Goal: Check status: Check status

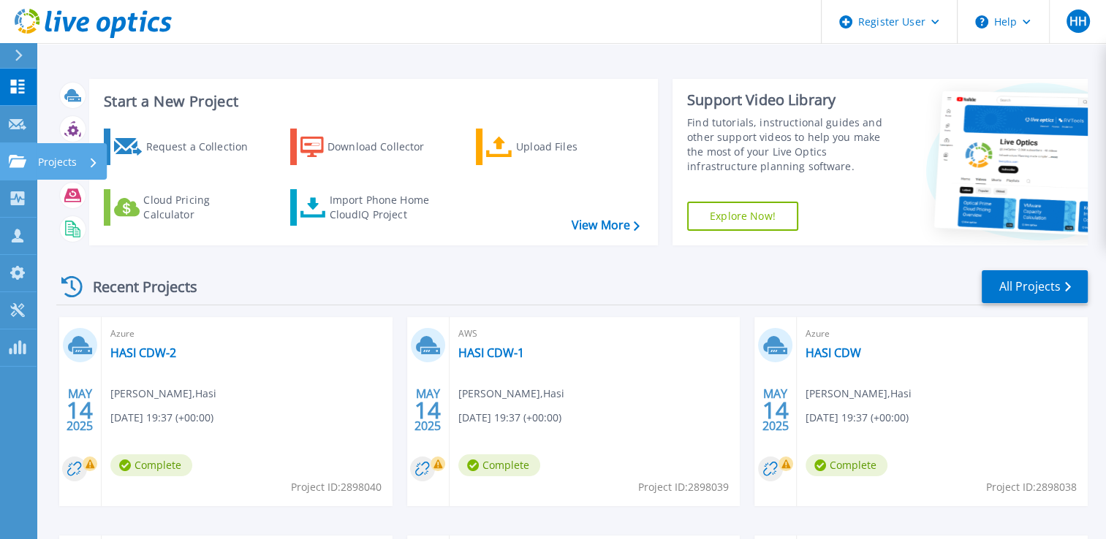
click at [13, 162] on icon at bounding box center [18, 161] width 18 height 12
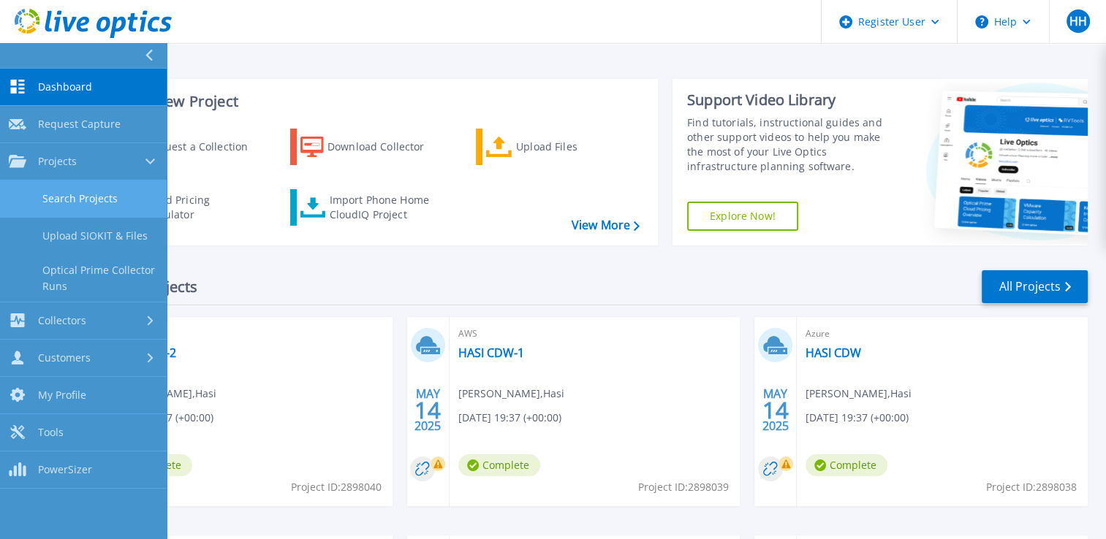
click at [64, 197] on link "Search Projects" at bounding box center [83, 199] width 167 height 37
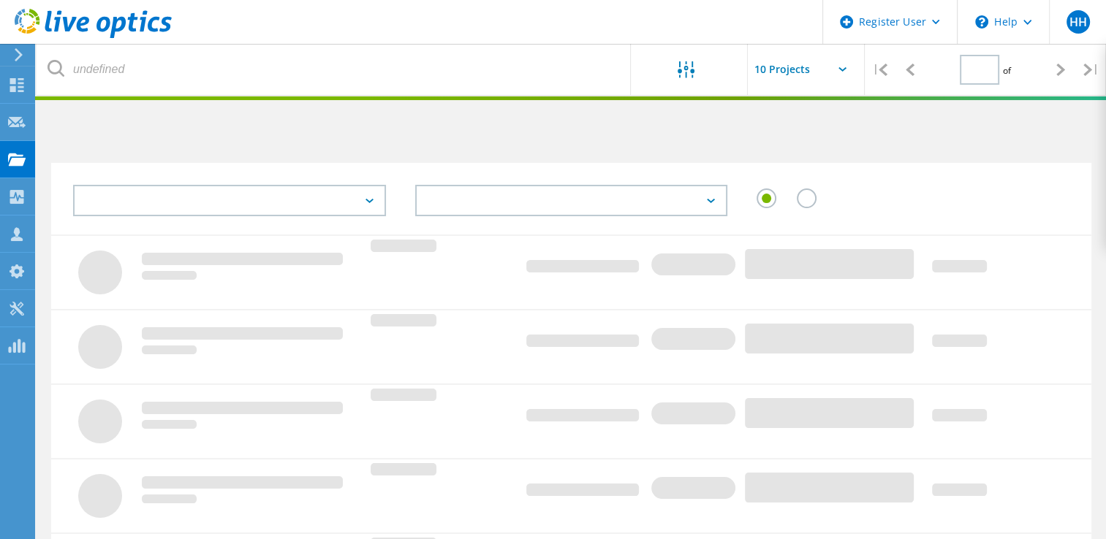
type input "1"
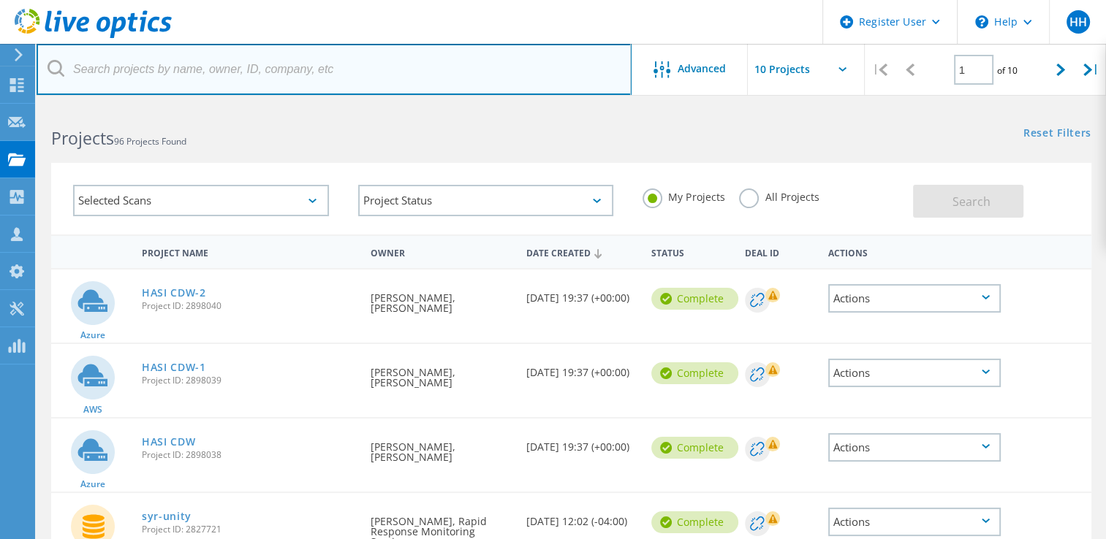
click at [255, 63] on input "text" at bounding box center [334, 69] width 595 height 51
paste input "2648512"
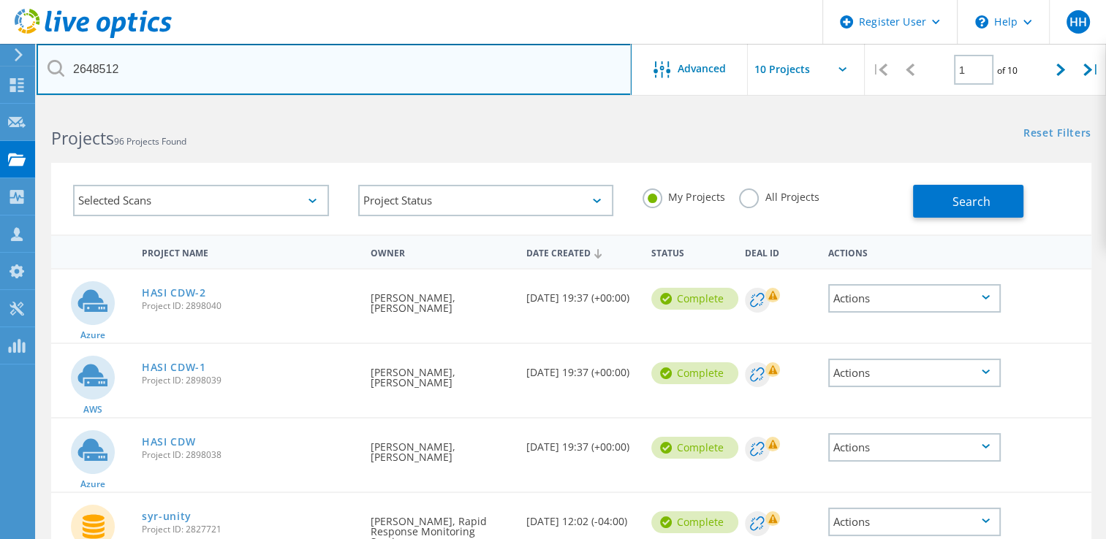
type input "2648512"
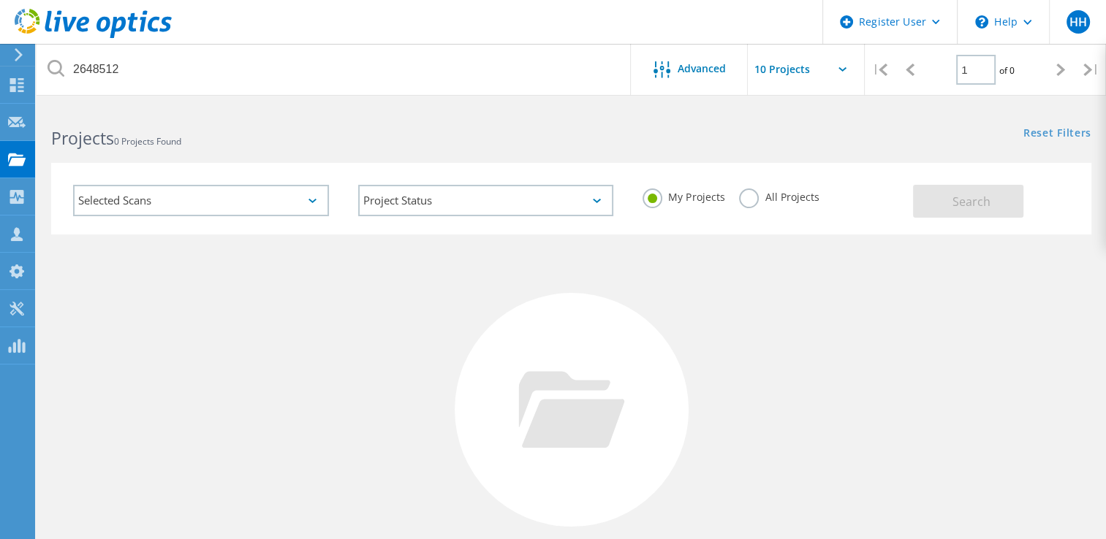
click at [759, 191] on label "All Projects" at bounding box center [779, 196] width 80 height 14
click at [0, 0] on input "All Projects" at bounding box center [0, 0] width 0 height 0
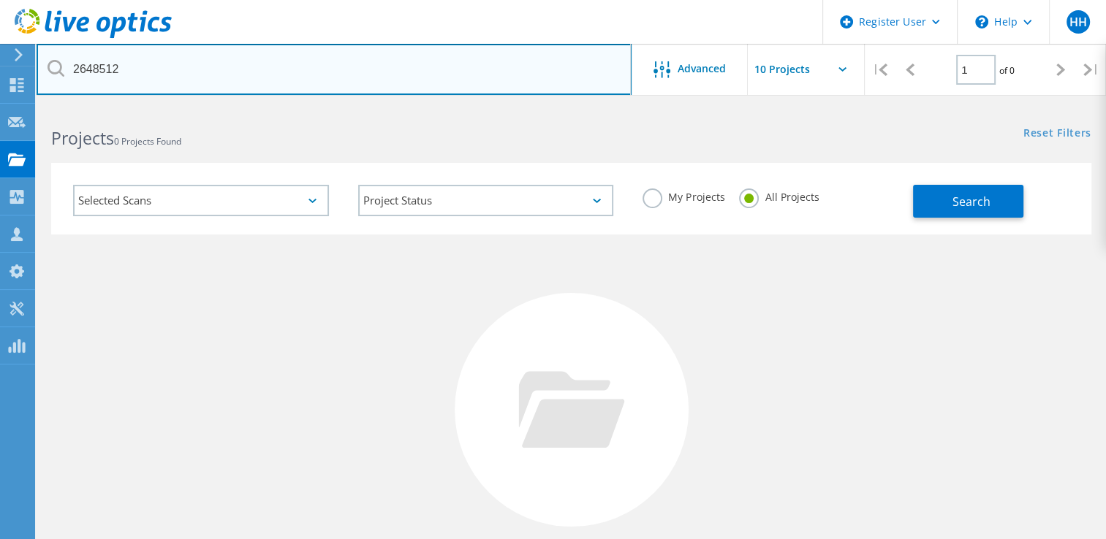
click at [195, 59] on input "2648512" at bounding box center [334, 69] width 595 height 51
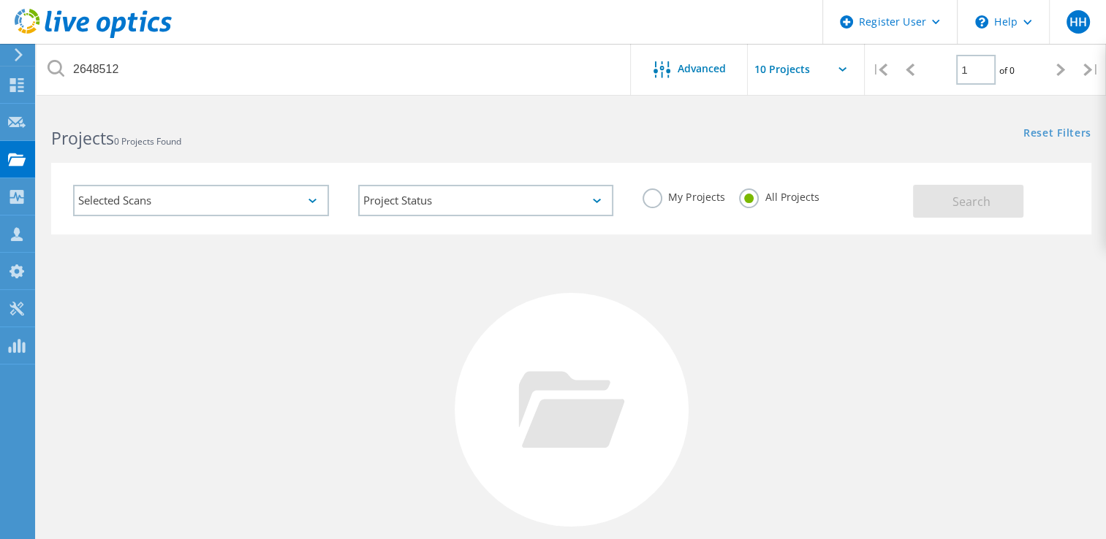
click at [305, 202] on div "Selected Scans" at bounding box center [201, 200] width 256 height 31
click at [503, 259] on div "No Projects Found Try refining your search." at bounding box center [571, 424] width 1040 height 378
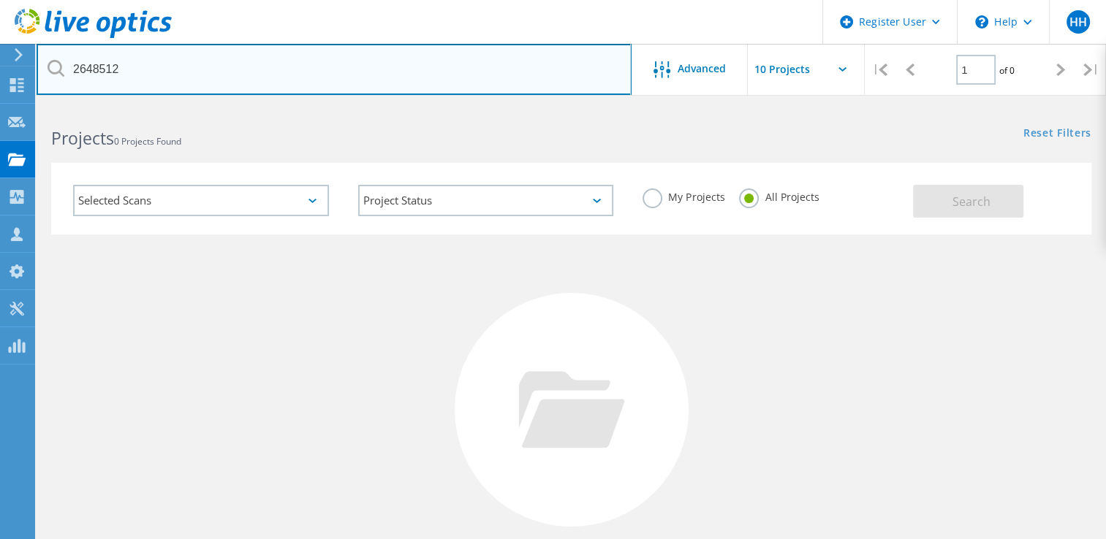
click at [219, 57] on input "2648512" at bounding box center [334, 69] width 595 height 51
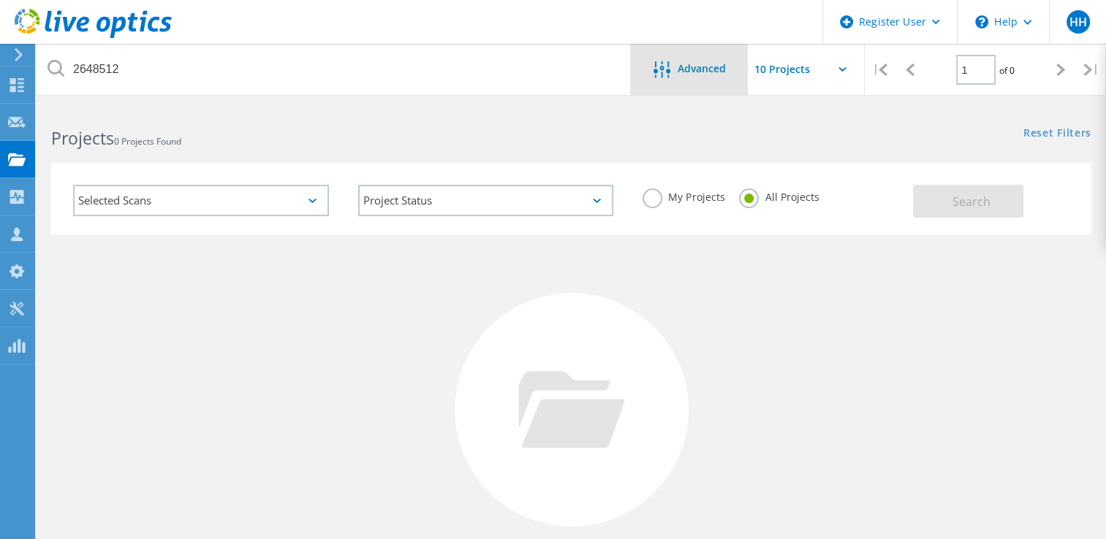
click at [707, 70] on span "Advanced" at bounding box center [701, 69] width 48 height 10
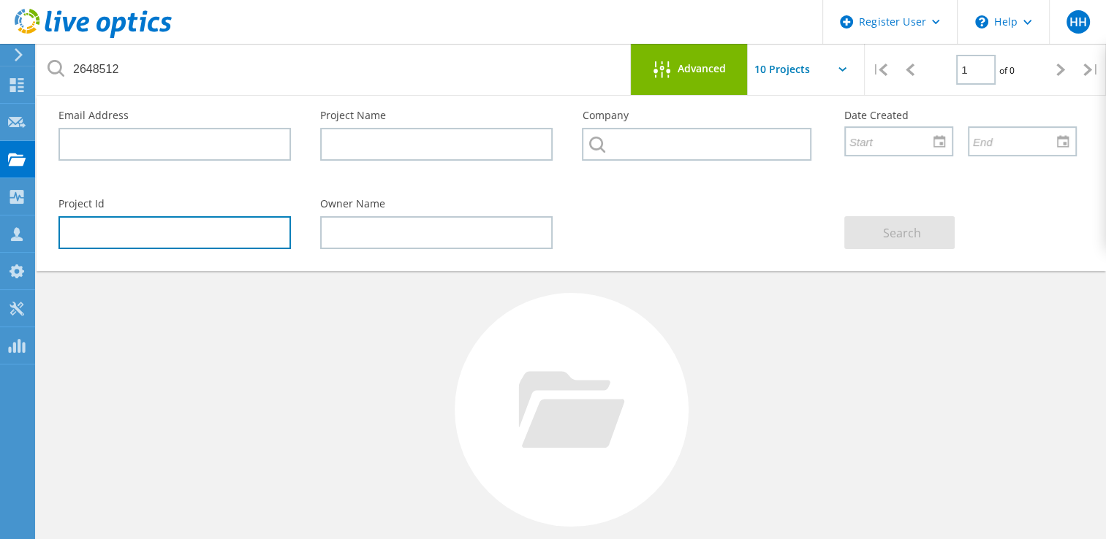
click at [175, 222] on input "text" at bounding box center [174, 232] width 232 height 33
paste input "2648512"
type input "2648512"
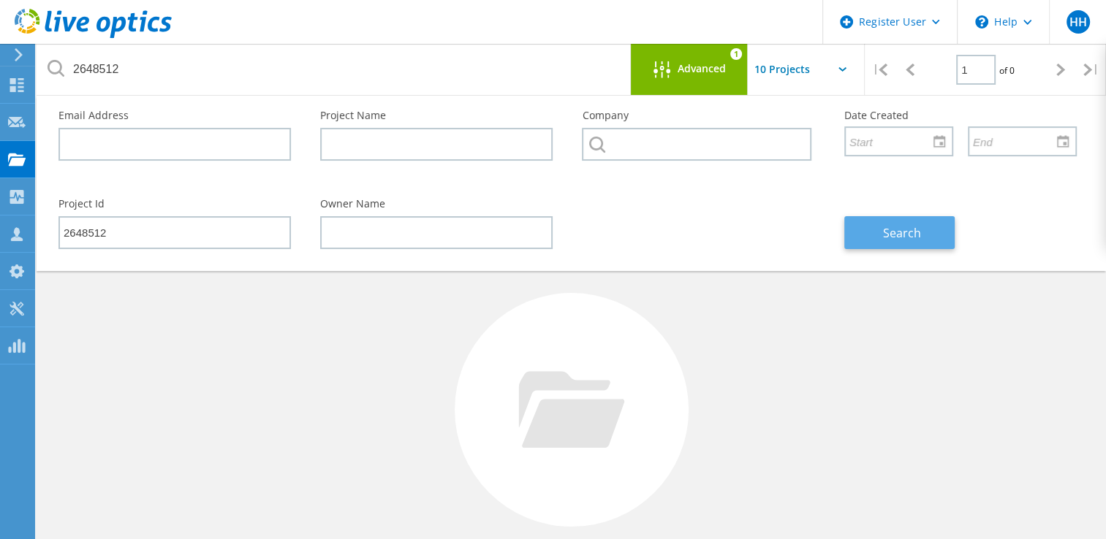
click at [905, 225] on span "Search" at bounding box center [902, 233] width 38 height 16
click at [56, 490] on div "No Projects Found Try refining your search." at bounding box center [571, 424] width 1040 height 378
